Goal: Go to known website: Access a specific website the user already knows

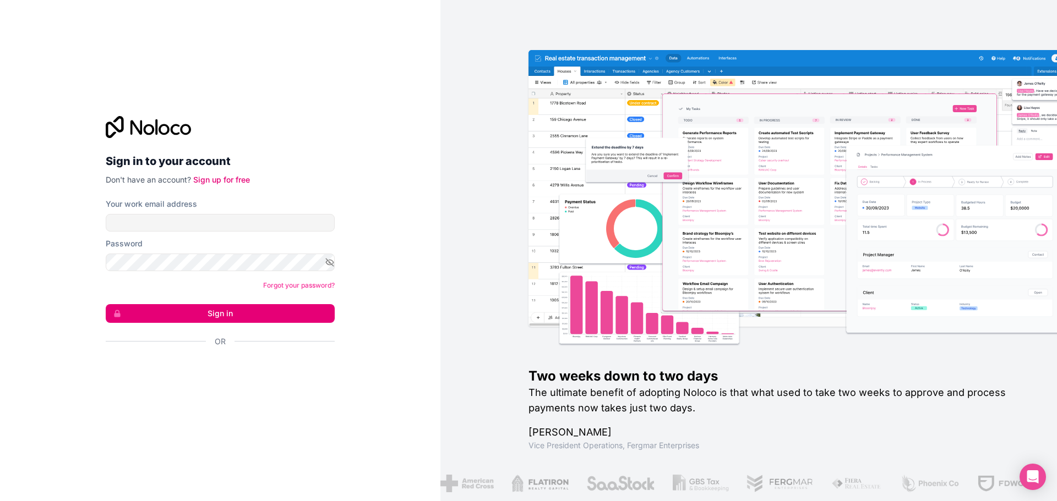
click at [127, 211] on div "Your work email address" at bounding box center [220, 215] width 229 height 33
click at [129, 221] on input "Your work email address" at bounding box center [220, 223] width 229 height 18
click at [106, 304] on button "Sign in" at bounding box center [220, 313] width 229 height 19
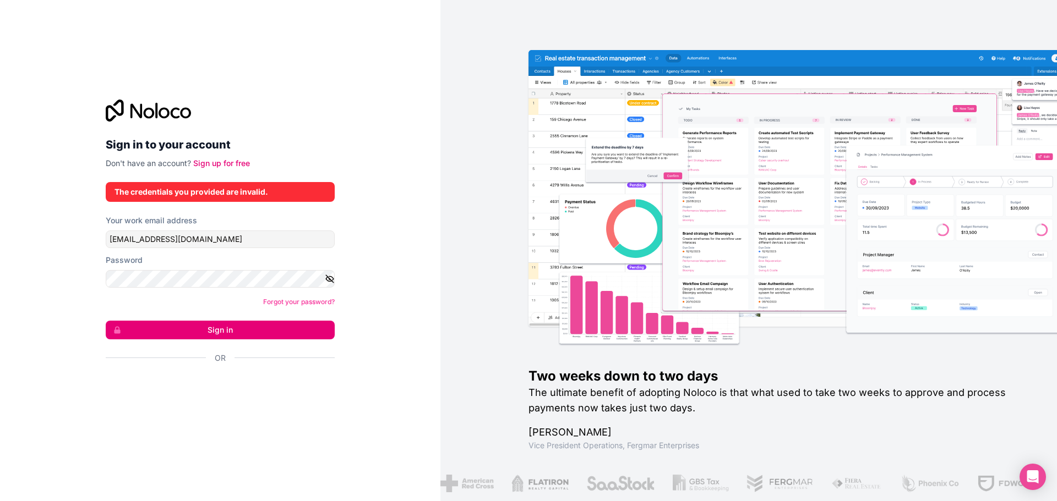
click at [327, 280] on icon "button" at bounding box center [330, 278] width 8 height 5
click at [27, 288] on div "Sign in to your account Don't have an account? Sign up for free The credentials…" at bounding box center [220, 250] width 440 height 501
click at [106, 321] on button "Sign in" at bounding box center [220, 330] width 229 height 19
click at [199, 324] on button "Sign in" at bounding box center [220, 330] width 229 height 19
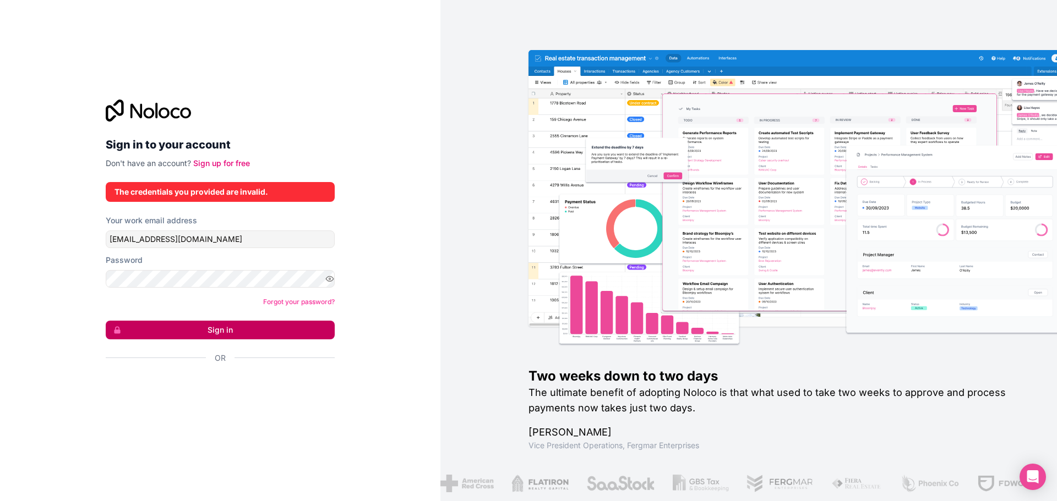
click at [168, 333] on button "Sign in" at bounding box center [220, 330] width 229 height 19
click at [326, 280] on icon "button" at bounding box center [330, 279] width 10 height 10
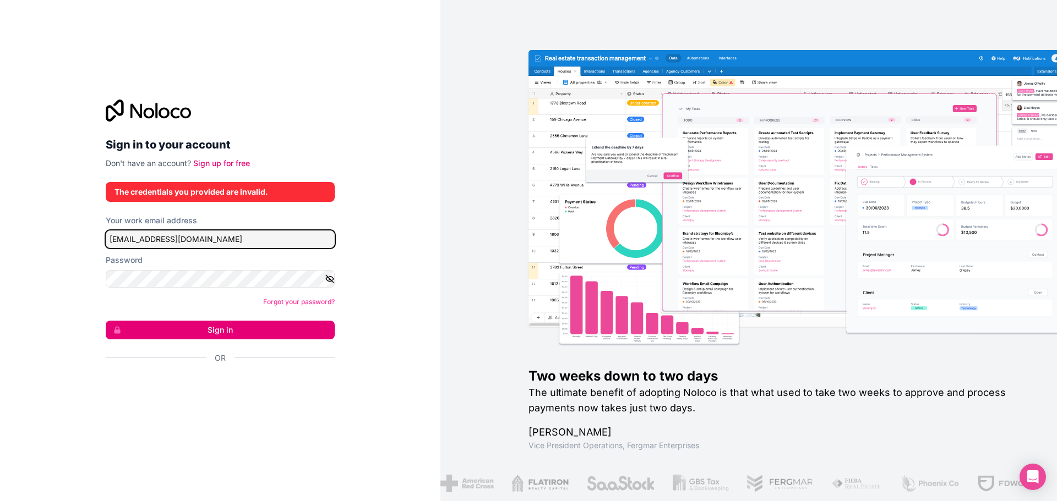
drag, startPoint x: 267, startPoint y: 238, endPoint x: 54, endPoint y: 237, distance: 213.0
click at [54, 237] on div "Sign in to your account Don't have an account? Sign up for free The credentials…" at bounding box center [220, 250] width 440 height 501
type input "brendan@buckeyecontainercarriers.com"
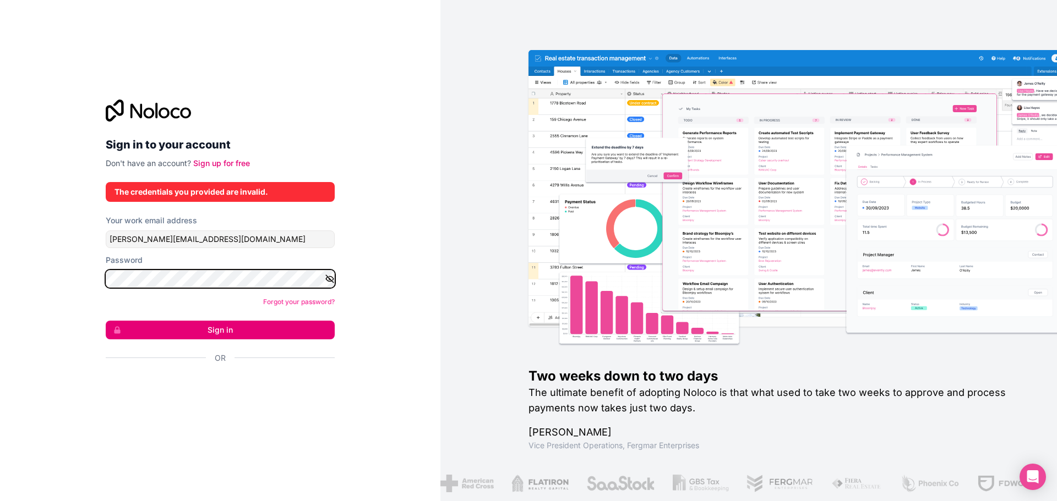
click at [56, 269] on div "Sign in to your account Don't have an account? Sign up for free The credentials…" at bounding box center [220, 250] width 440 height 501
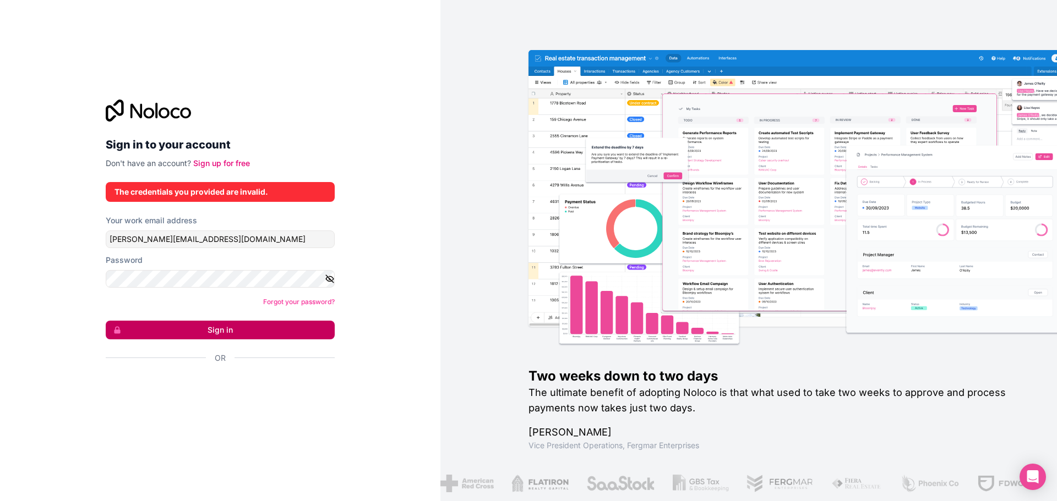
click at [272, 329] on button "Sign in" at bounding box center [220, 330] width 229 height 19
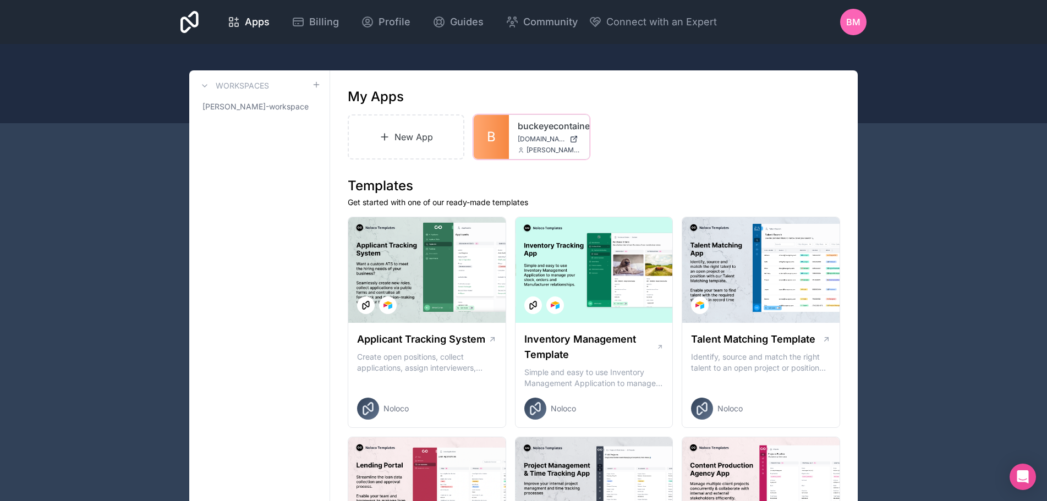
click at [511, 129] on div "buckeyecontainercarriers buckeyecontainercarriers.noloco.co brendan@buckeyecont…" at bounding box center [549, 137] width 80 height 44
click at [513, 129] on div "buckeyecontainercarriers buckeyecontainercarriers.noloco.co brendan@buckeyecont…" at bounding box center [549, 137] width 80 height 44
click at [517, 123] on div "buckeyecontainercarriers buckeyecontainercarriers.noloco.co brendan@buckeyecont…" at bounding box center [549, 137] width 80 height 44
click at [514, 143] on div "buckeyecontainercarriers buckeyecontainercarriers.noloco.co brendan@buckeyecont…" at bounding box center [549, 137] width 80 height 44
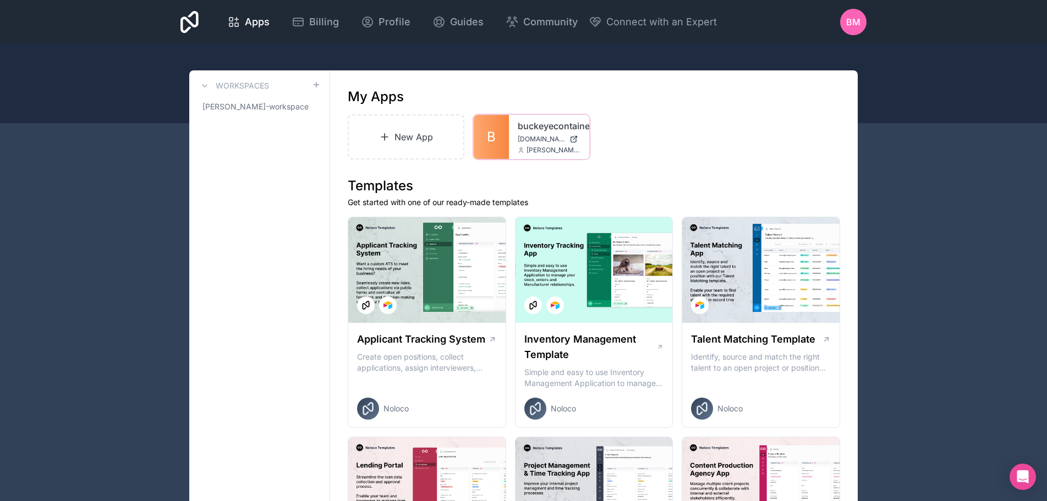
click at [500, 139] on link "B" at bounding box center [491, 137] width 35 height 44
